Goal: Information Seeking & Learning: Check status

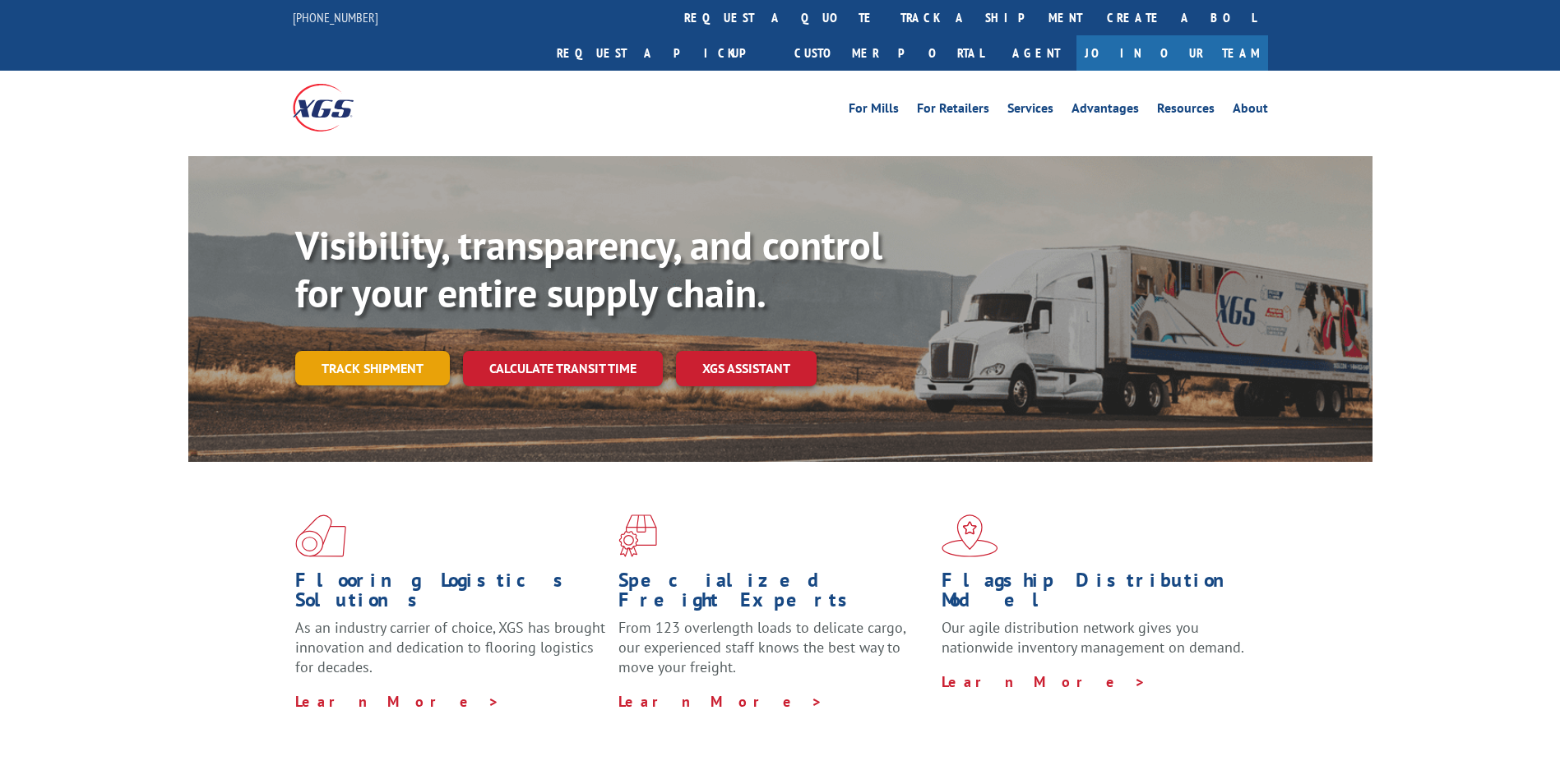
click at [380, 351] on link "Track shipment" at bounding box center [372, 368] width 155 height 35
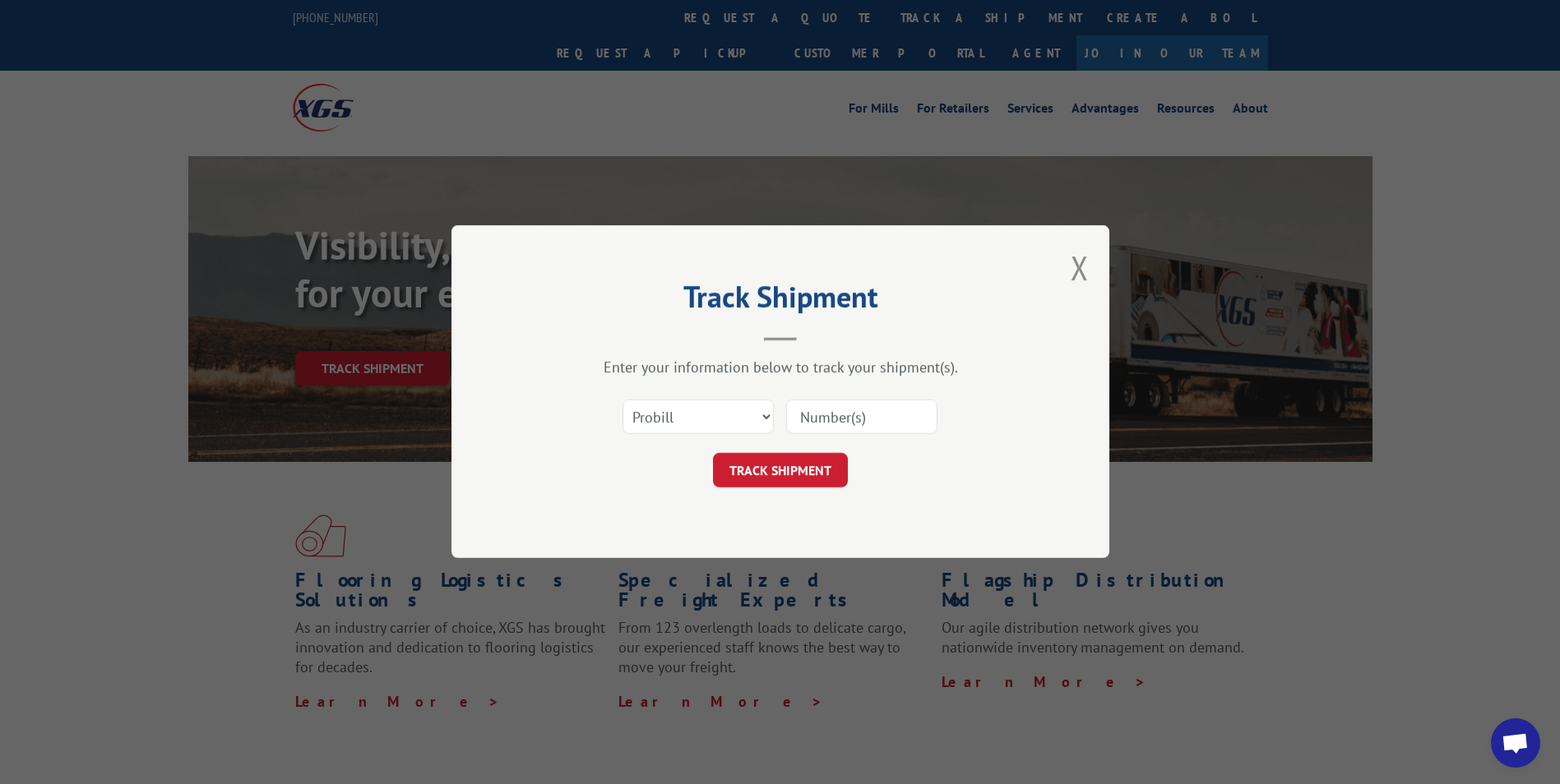
click at [743, 403] on div "Select category... Probill BOL PO" at bounding box center [698, 417] width 150 height 38
click at [745, 419] on select "Select category... Probill BOL PO" at bounding box center [698, 417] width 151 height 35
select select "bol"
click at [622, 400] on select "Select category... Probill BOL PO" at bounding box center [698, 417] width 151 height 35
click at [845, 414] on input at bounding box center [862, 417] width 151 height 35
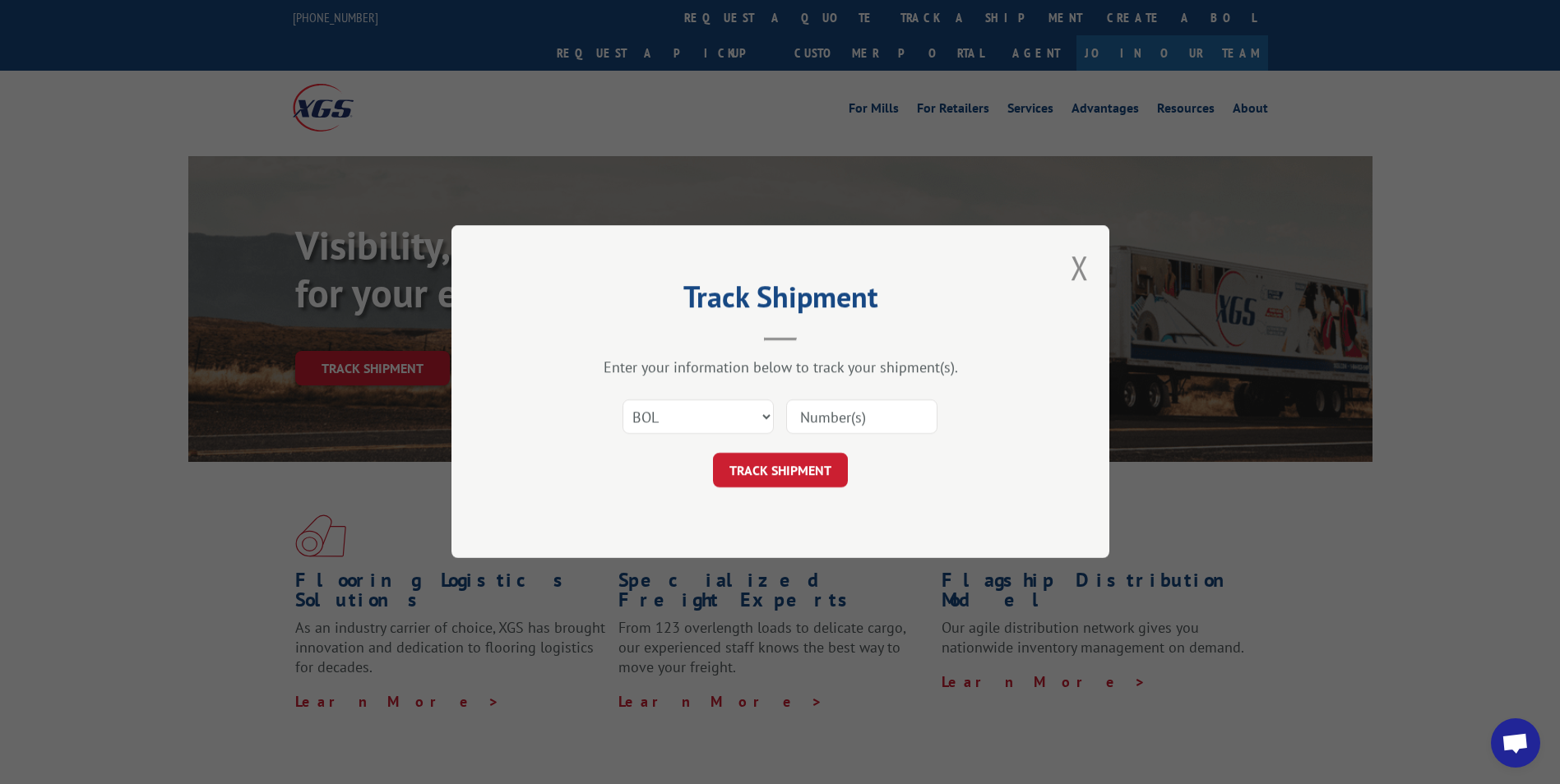
paste input "3373498"
type input "3373498"
click at [779, 458] on button "TRACK SHIPMENT" at bounding box center [780, 471] width 135 height 35
